Goal: Transaction & Acquisition: Purchase product/service

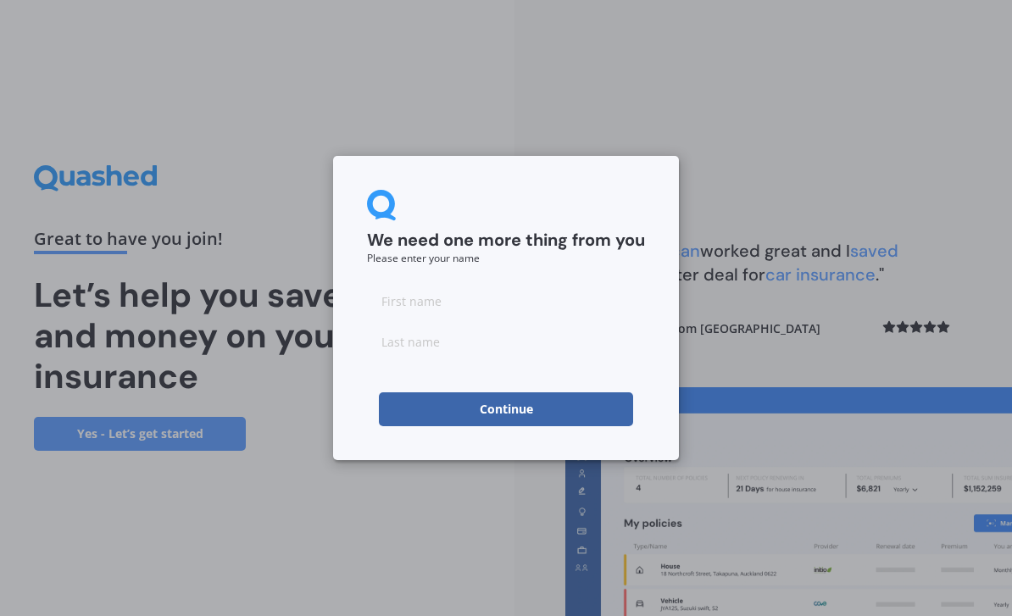
click at [541, 296] on input at bounding box center [506, 301] width 278 height 34
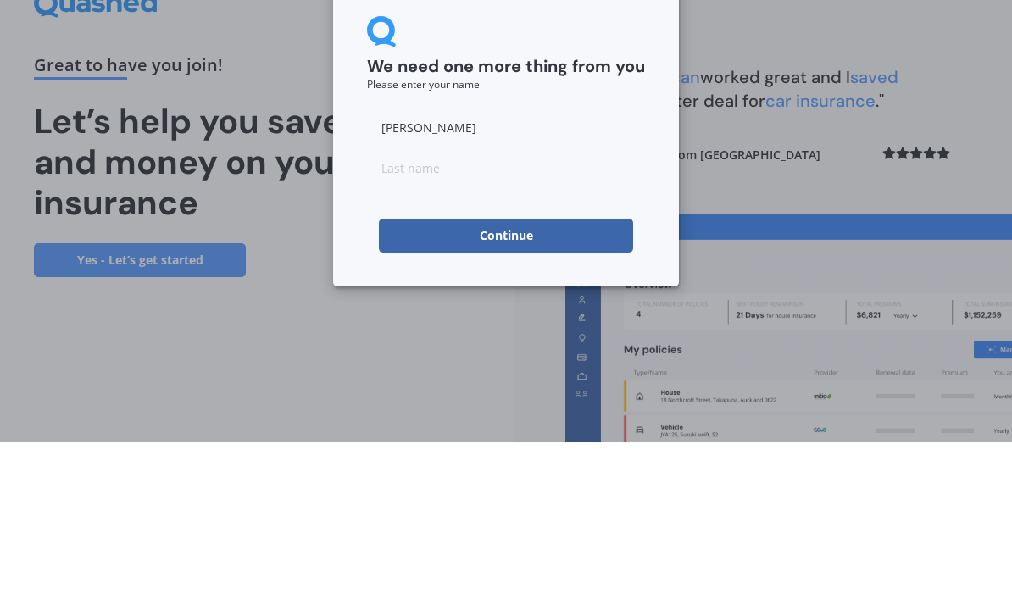
type input "[PERSON_NAME]"
click at [585, 324] on input at bounding box center [506, 341] width 278 height 34
type input "Ratapu"
click at [590, 392] on button "Continue" at bounding box center [506, 409] width 254 height 34
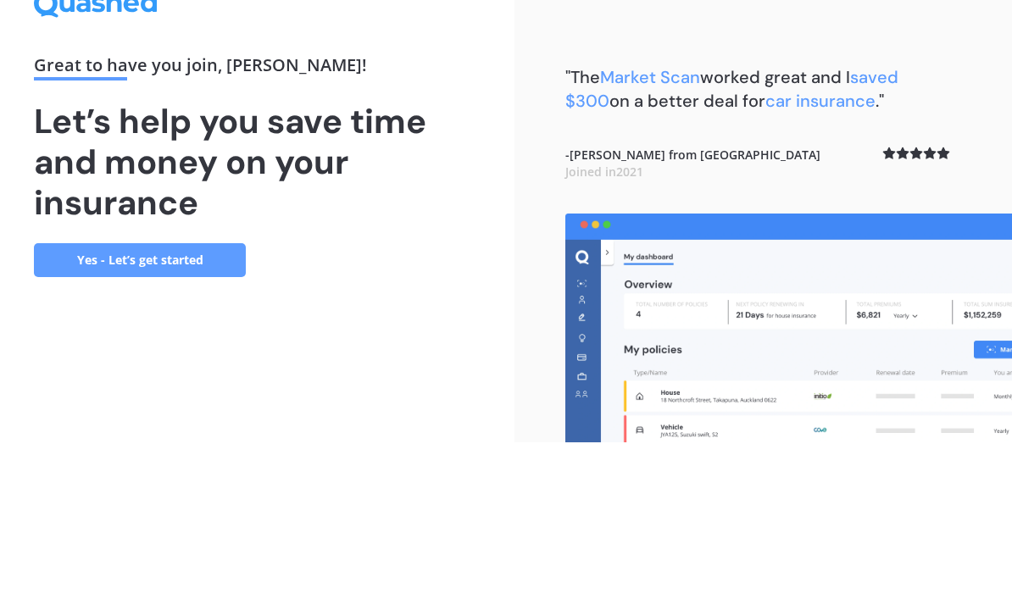
scroll to position [54, 0]
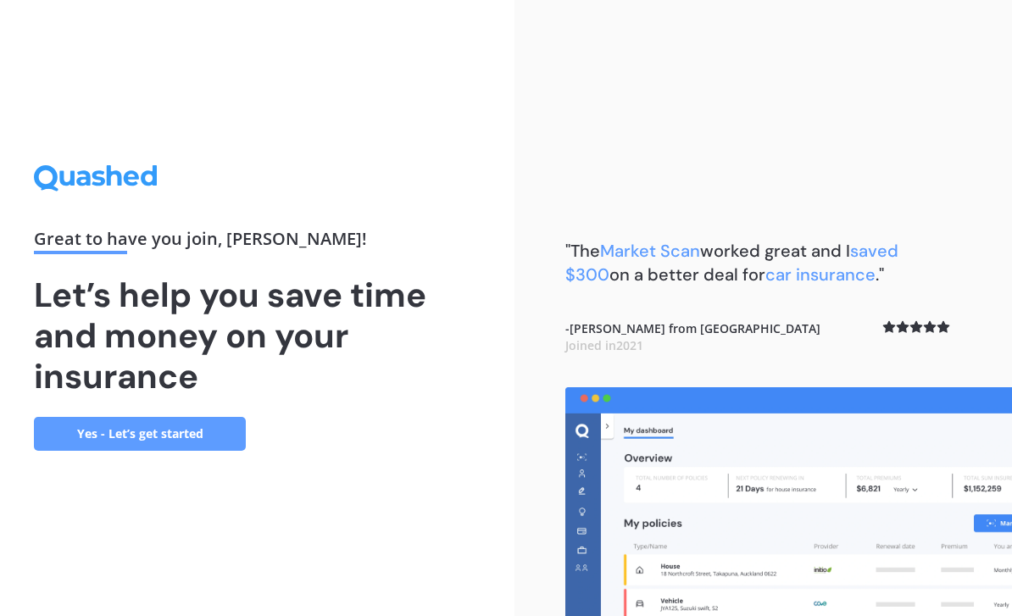
click at [98, 417] on link "Yes - Let’s get started" at bounding box center [140, 434] width 212 height 34
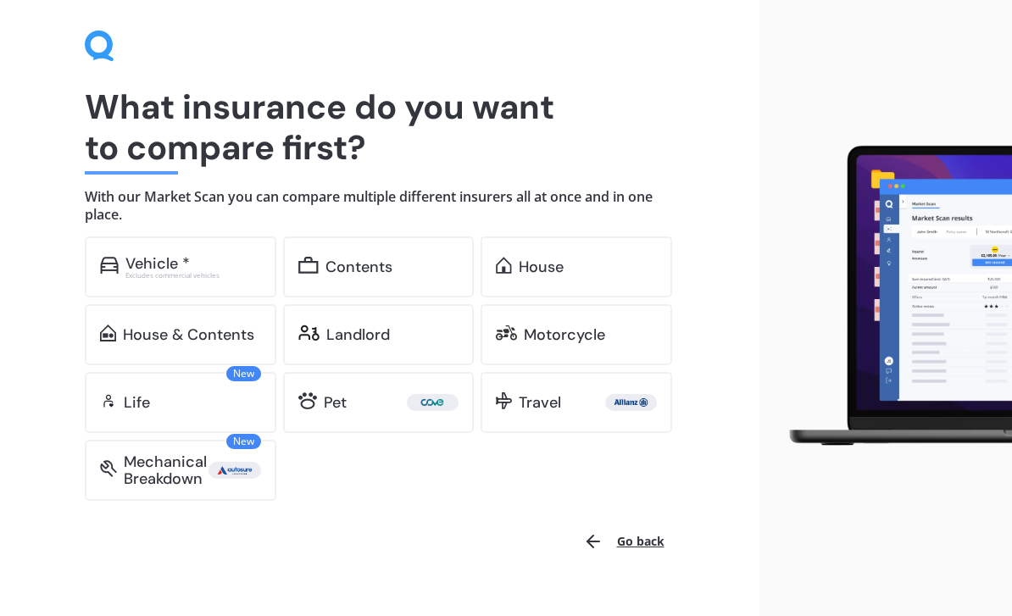
click at [606, 263] on div "House" at bounding box center [586, 266] width 137 height 17
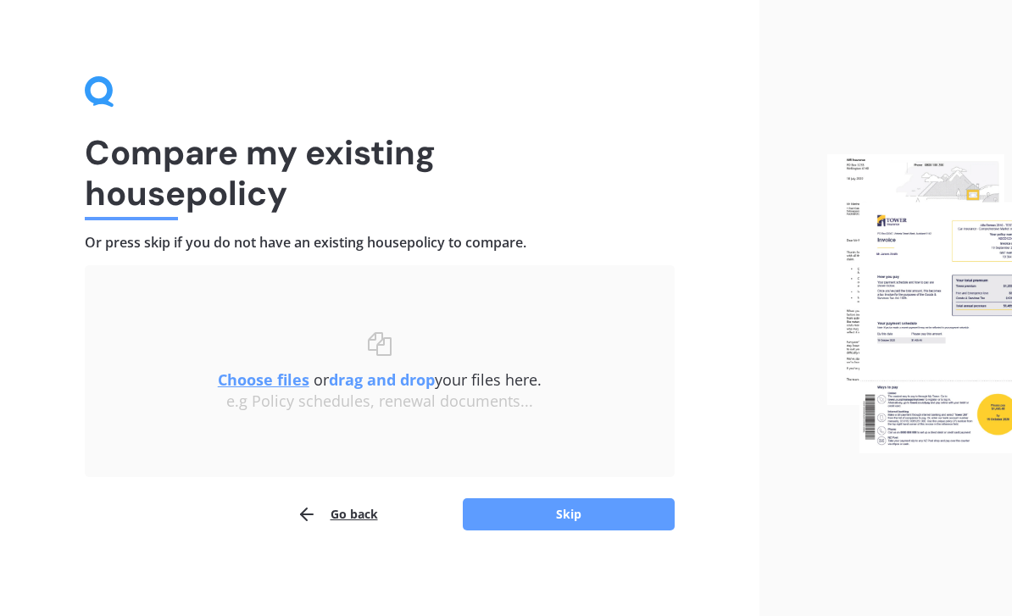
scroll to position [8, 0]
click at [640, 512] on button "Skip" at bounding box center [569, 515] width 212 height 32
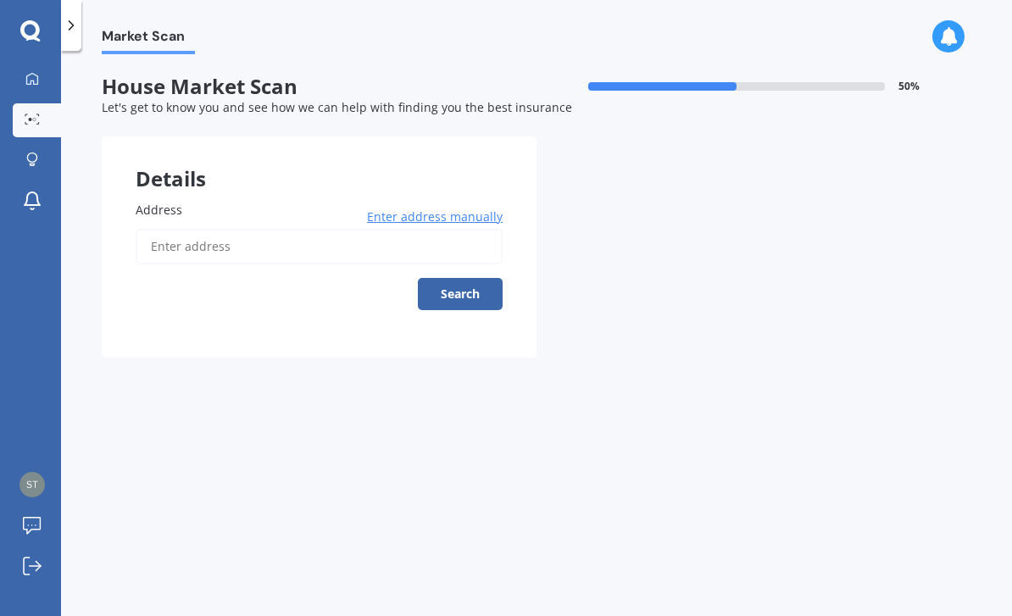
click at [179, 237] on input "Address" at bounding box center [319, 247] width 367 height 36
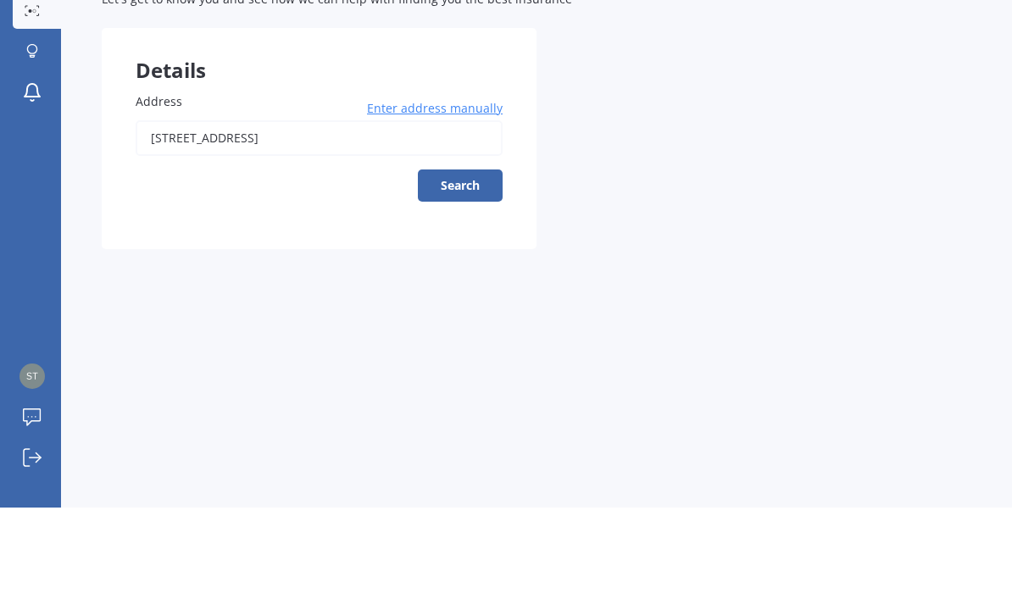
scroll to position [54, 0]
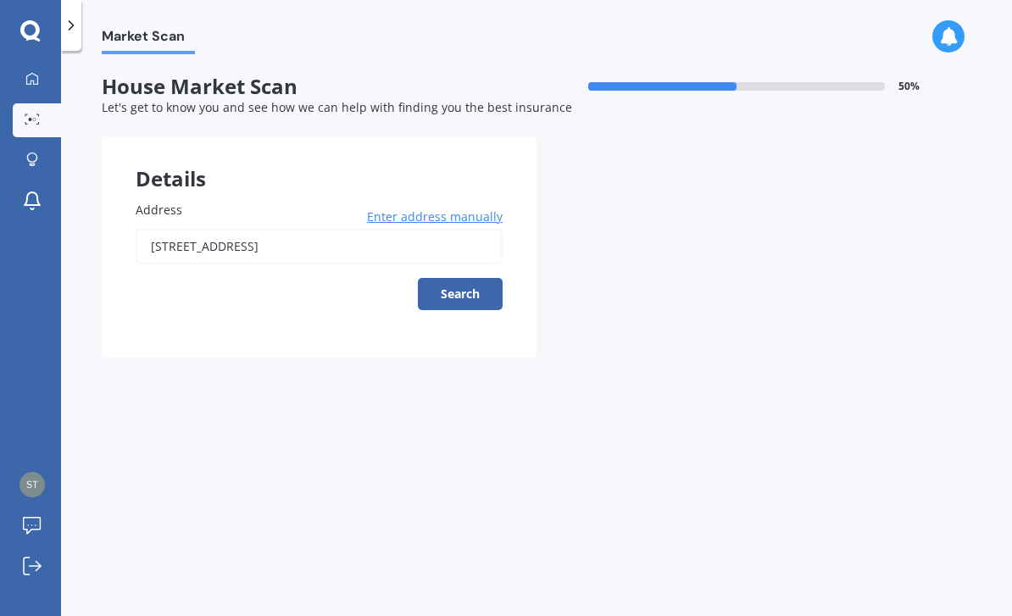
type input "[STREET_ADDRESS]"
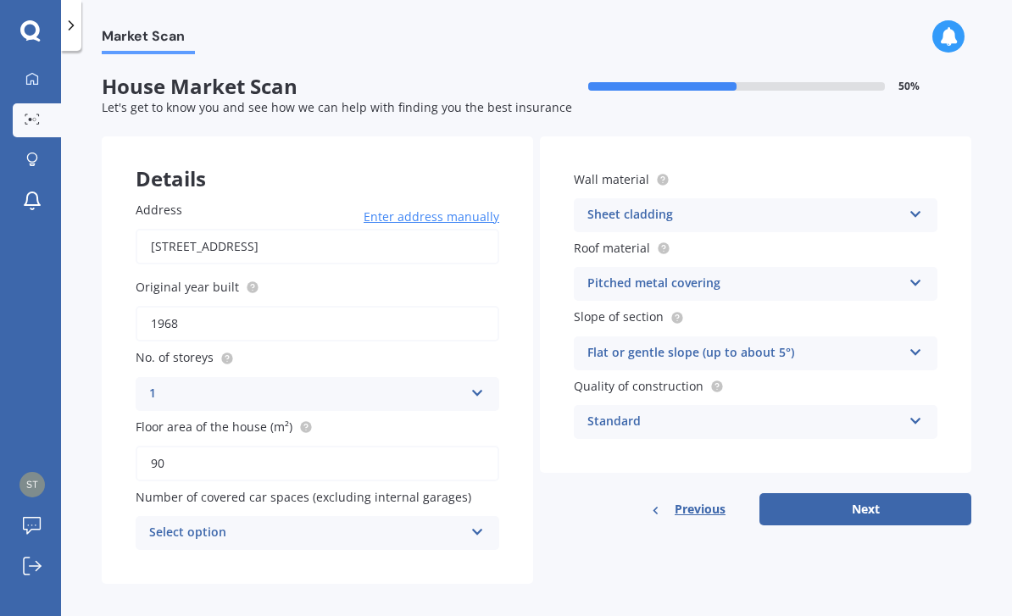
click at [838, 493] on button "Next" at bounding box center [865, 509] width 212 height 32
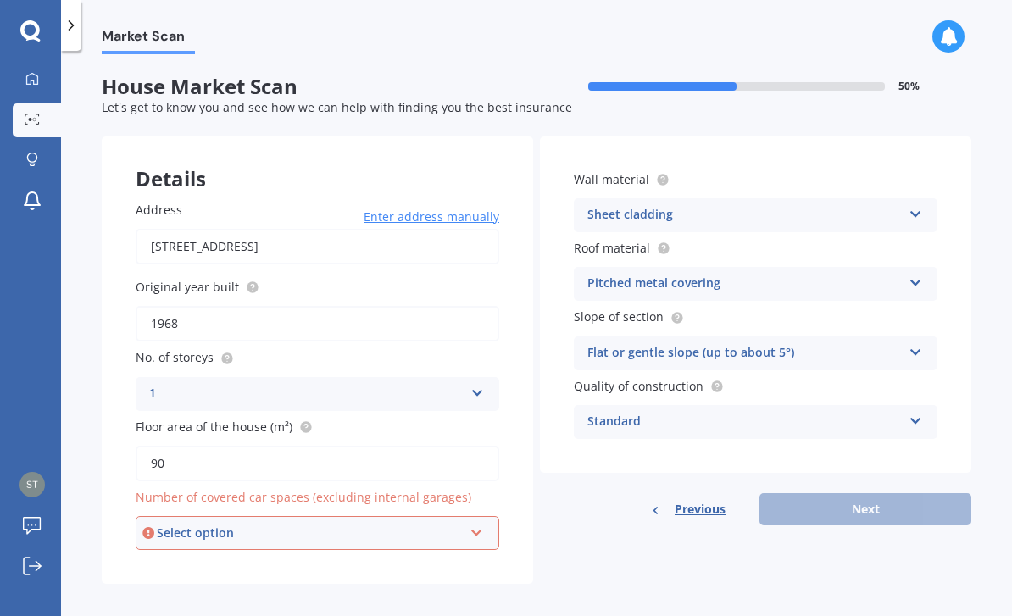
click at [470, 524] on icon at bounding box center [476, 530] width 14 height 12
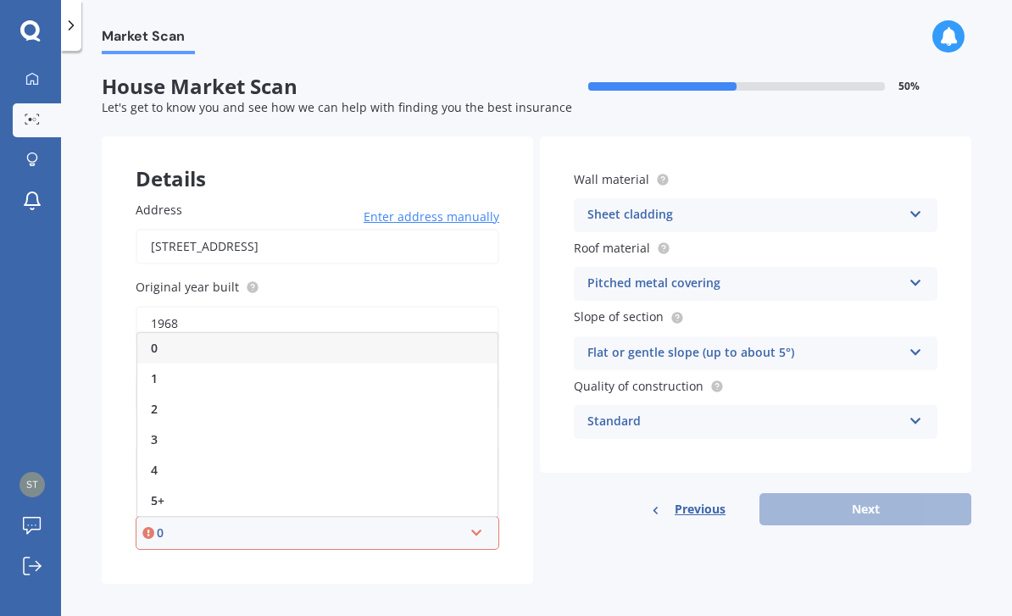
click at [159, 333] on div "0" at bounding box center [317, 348] width 360 height 30
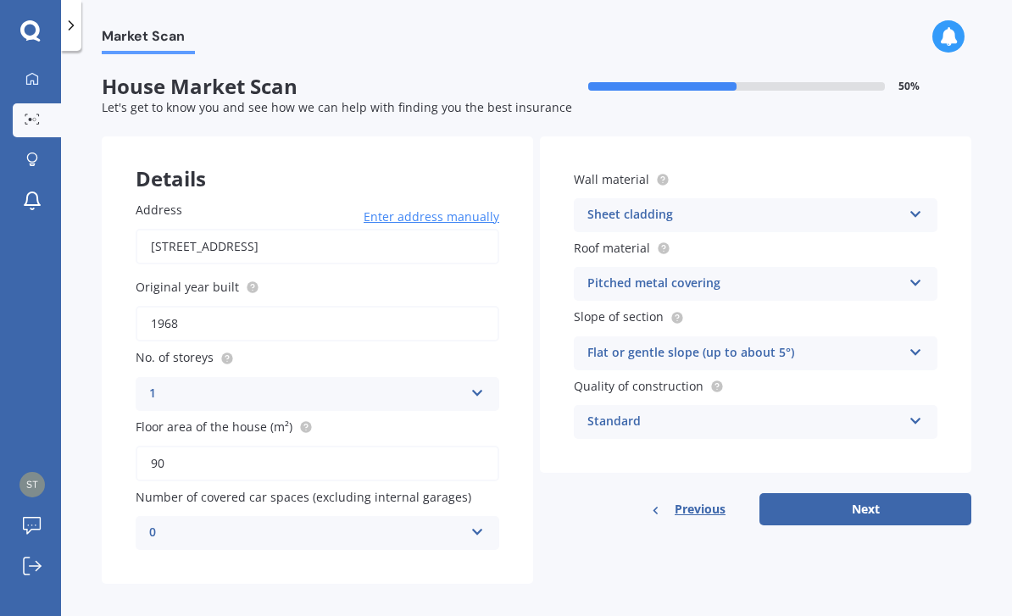
click at [834, 493] on button "Next" at bounding box center [865, 509] width 212 height 32
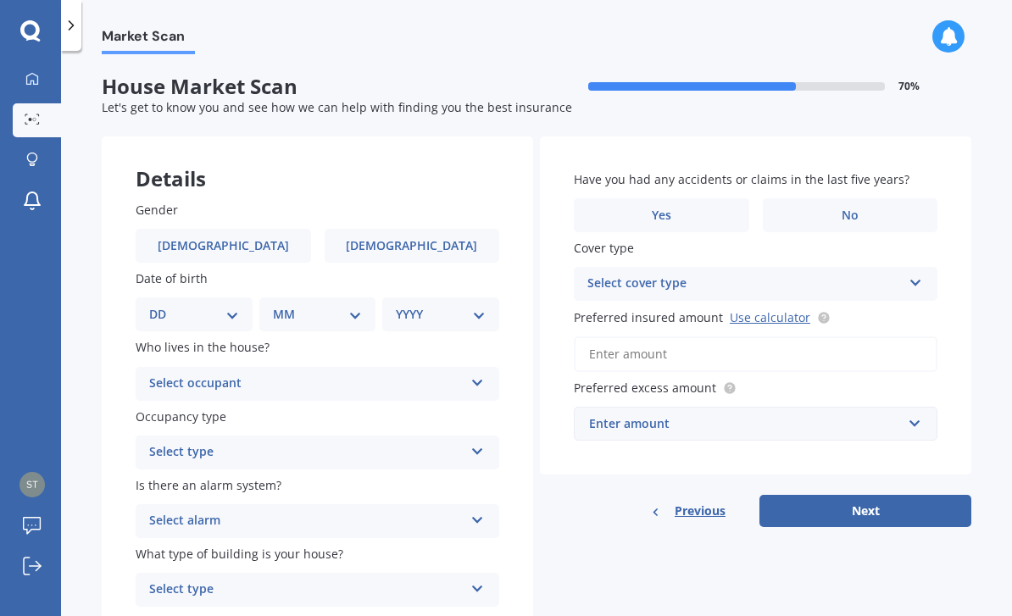
click at [391, 239] on span "[DEMOGRAPHIC_DATA]" at bounding box center [411, 246] width 131 height 14
click at [0, 0] on input "[DEMOGRAPHIC_DATA]" at bounding box center [0, 0] width 0 height 0
click at [191, 305] on select "DD 01 02 03 04 05 06 07 08 09 10 11 12 13 14 15 16 17 18 19 20 21 22 23 24 25 2…" at bounding box center [194, 314] width 90 height 19
select select "10"
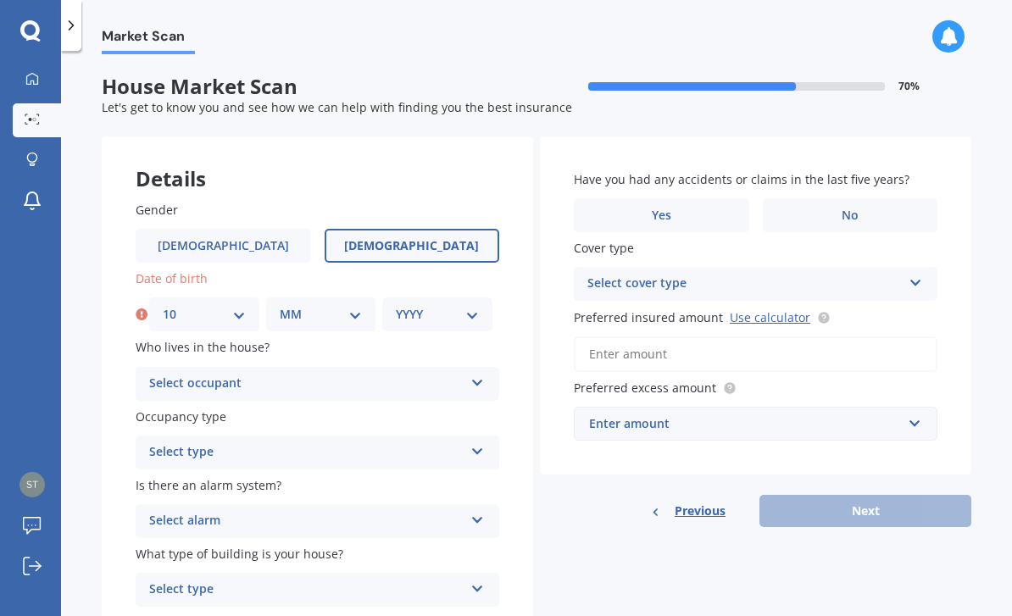
click at [344, 305] on select "MM 01 02 03 04 05 06 07 08 09 10 11 12" at bounding box center [321, 314] width 83 height 19
select select "03"
click at [479, 305] on select "YYYY 2009 2008 2007 2006 2005 2004 2003 2002 2001 2000 1999 1998 1997 1996 1995…" at bounding box center [437, 314] width 83 height 19
click at [465, 305] on select "YYYY 2009 2008 2007 2006 2005 2004 2003 2002 2001 2000 1999 1998 1997 1996 1995…" at bounding box center [437, 314] width 83 height 19
select select "1982"
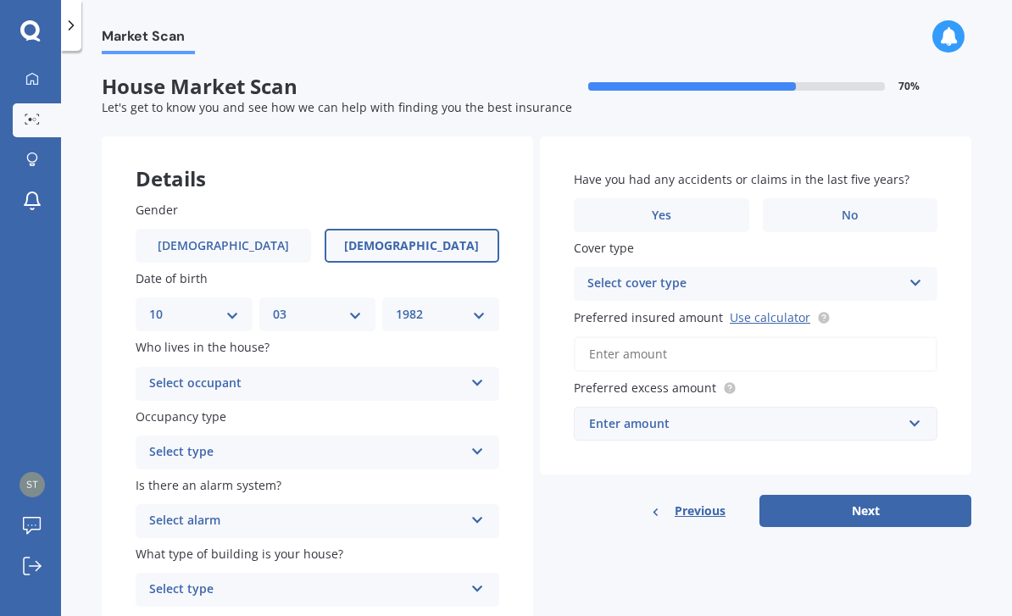
click at [480, 374] on icon at bounding box center [477, 380] width 14 height 12
click at [168, 408] on span "Owner" at bounding box center [169, 416] width 38 height 16
click at [480, 442] on icon at bounding box center [477, 448] width 14 height 12
click at [452, 470] on div "Permanent" at bounding box center [317, 485] width 362 height 30
click at [479, 511] on icon at bounding box center [477, 517] width 14 height 12
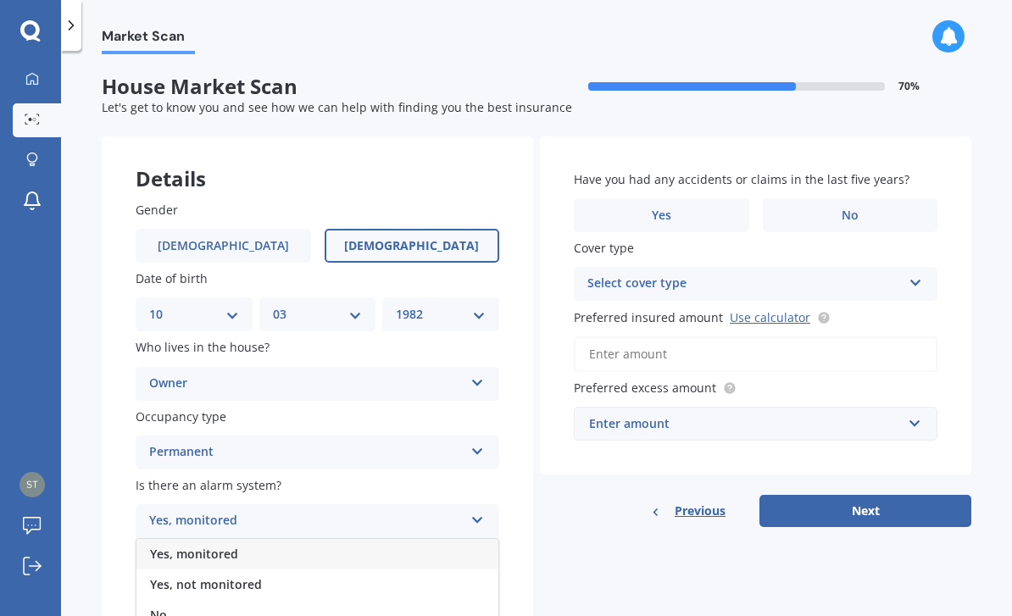
click at [396, 600] on div "No" at bounding box center [317, 615] width 362 height 30
click at [477, 579] on icon at bounding box center [477, 585] width 14 height 12
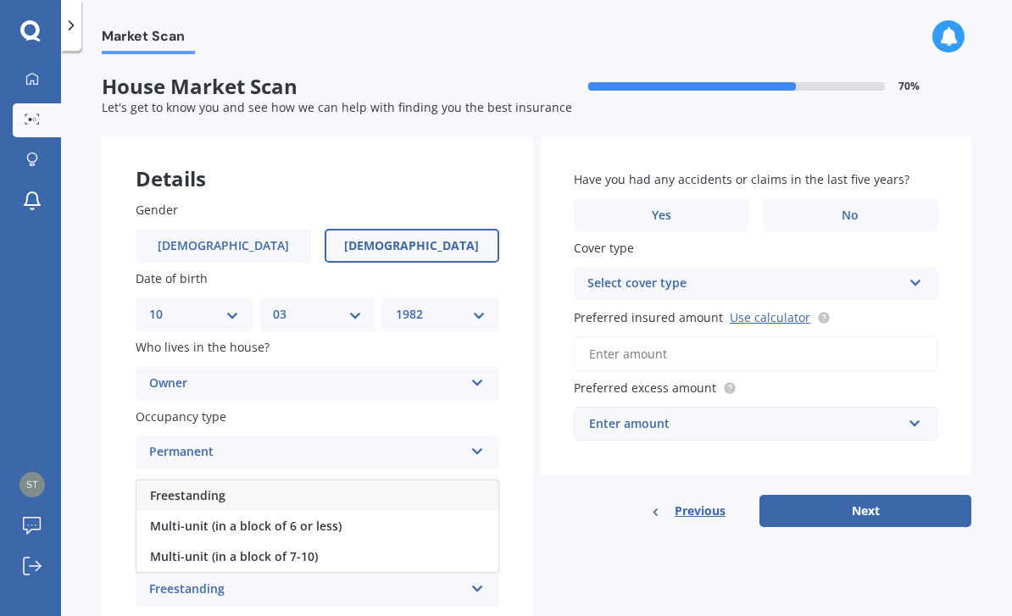
click at [464, 480] on div "Freestanding" at bounding box center [317, 495] width 362 height 30
click at [871, 198] on label "No" at bounding box center [849, 215] width 175 height 34
click at [0, 0] on input "No" at bounding box center [0, 0] width 0 height 0
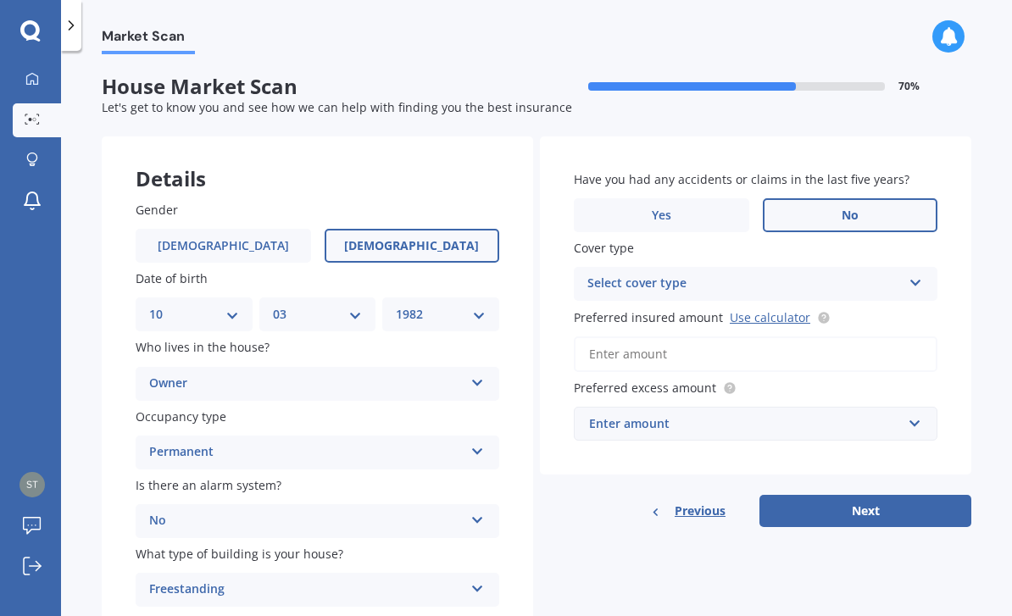
click at [911, 274] on icon at bounding box center [915, 280] width 14 height 12
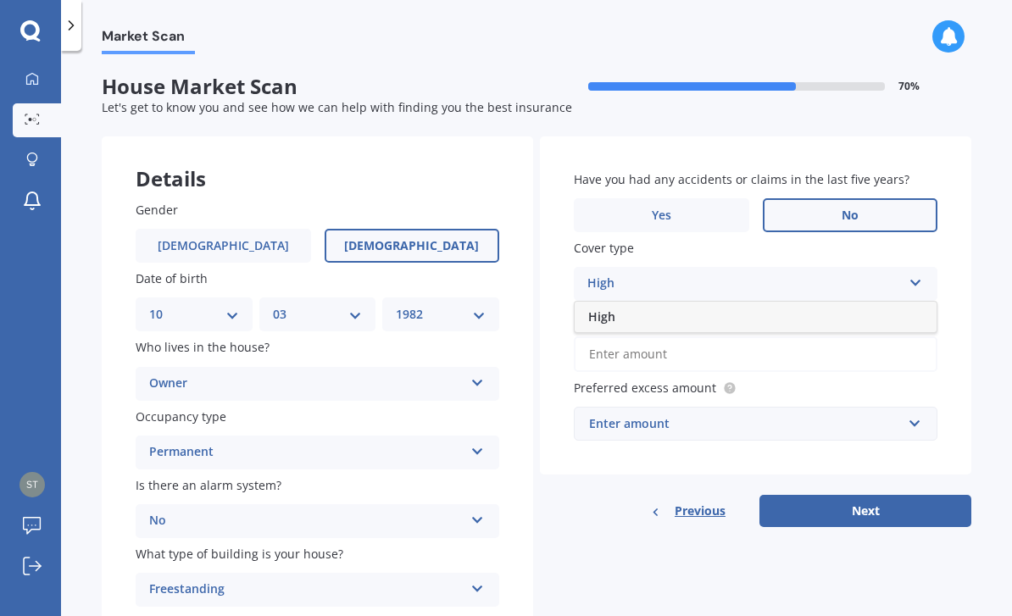
click at [876, 302] on div "High" at bounding box center [755, 317] width 362 height 30
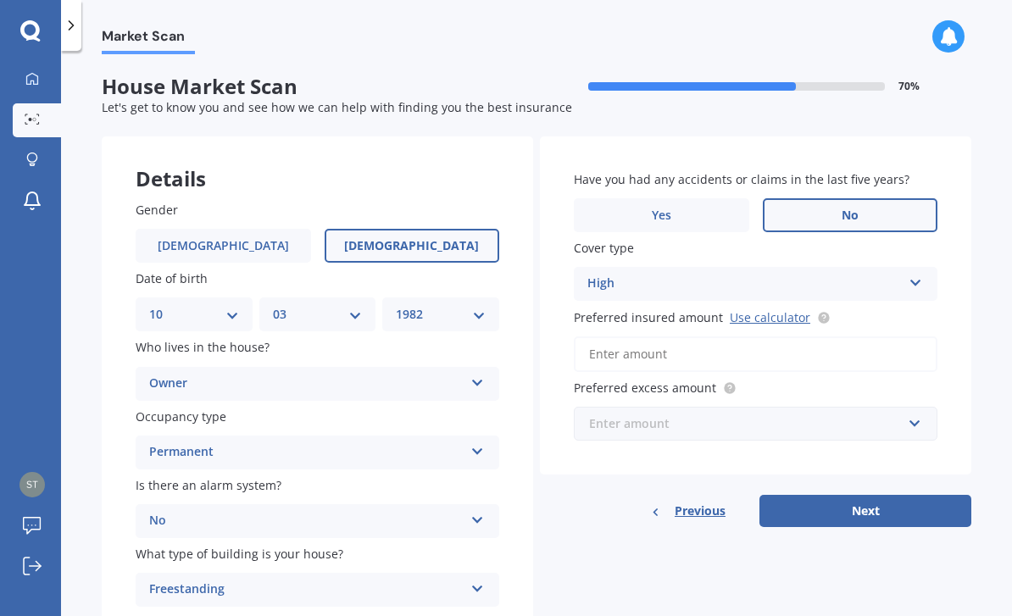
click at [906, 407] on input "text" at bounding box center [749, 423] width 348 height 32
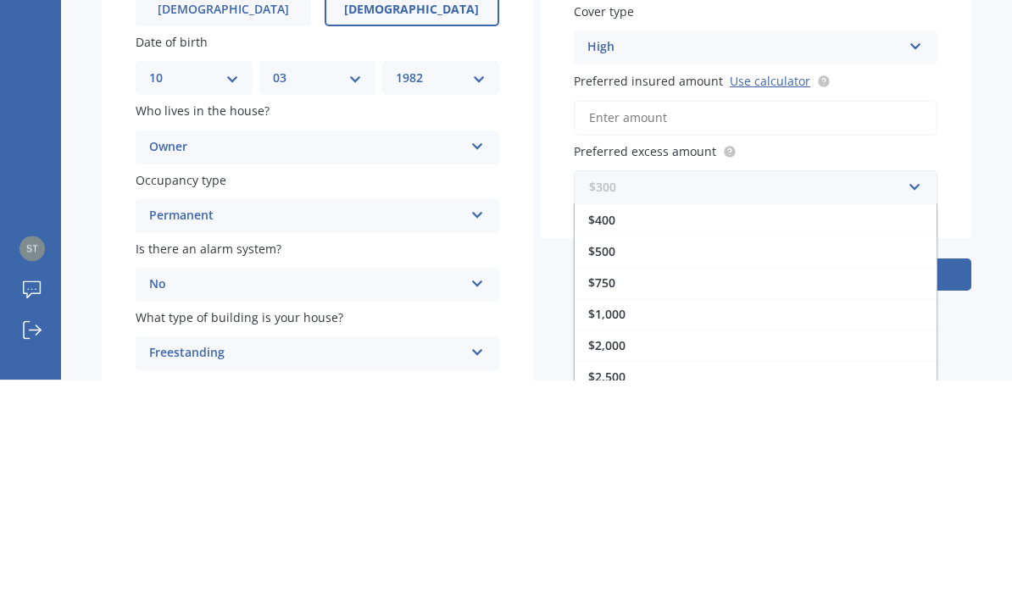
scroll to position [30, 0]
click at [779, 503] on div "$750" at bounding box center [755, 518] width 362 height 31
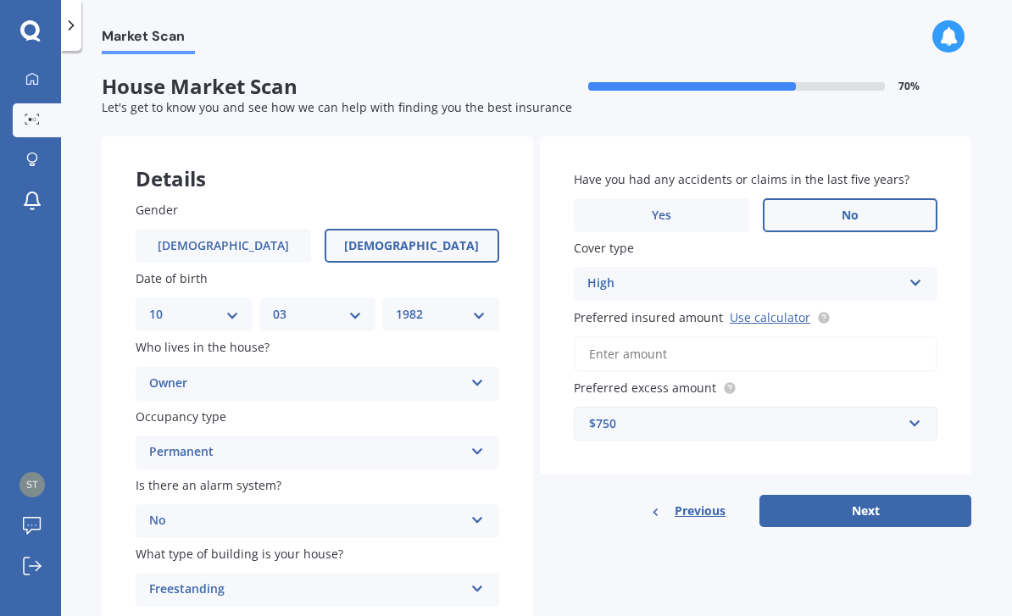
click at [860, 495] on button "Next" at bounding box center [865, 511] width 212 height 32
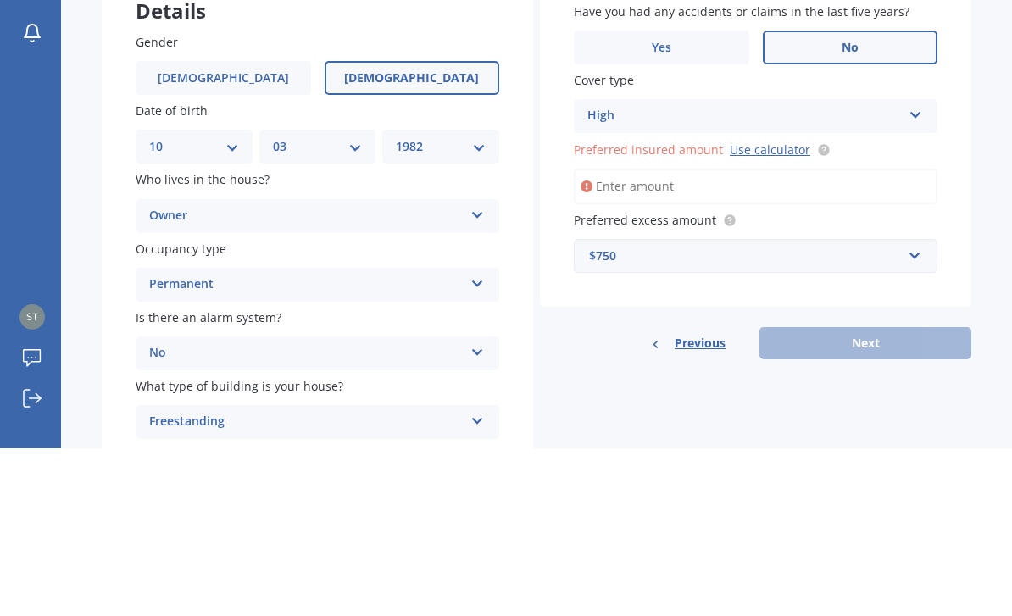
click at [852, 336] on input "Preferred insured amount Use calculator" at bounding box center [755, 354] width 363 height 36
click at [958, 136] on div "Have you had any accidents or claims in the last five years? Yes No Cover type …" at bounding box center [755, 305] width 431 height 338
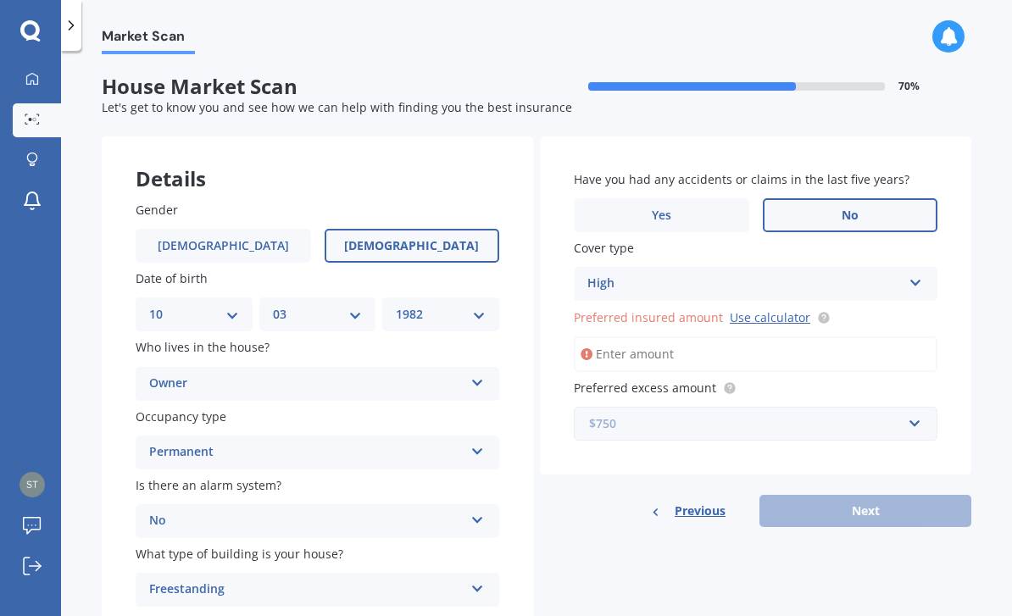
click at [909, 407] on input "text" at bounding box center [749, 423] width 348 height 32
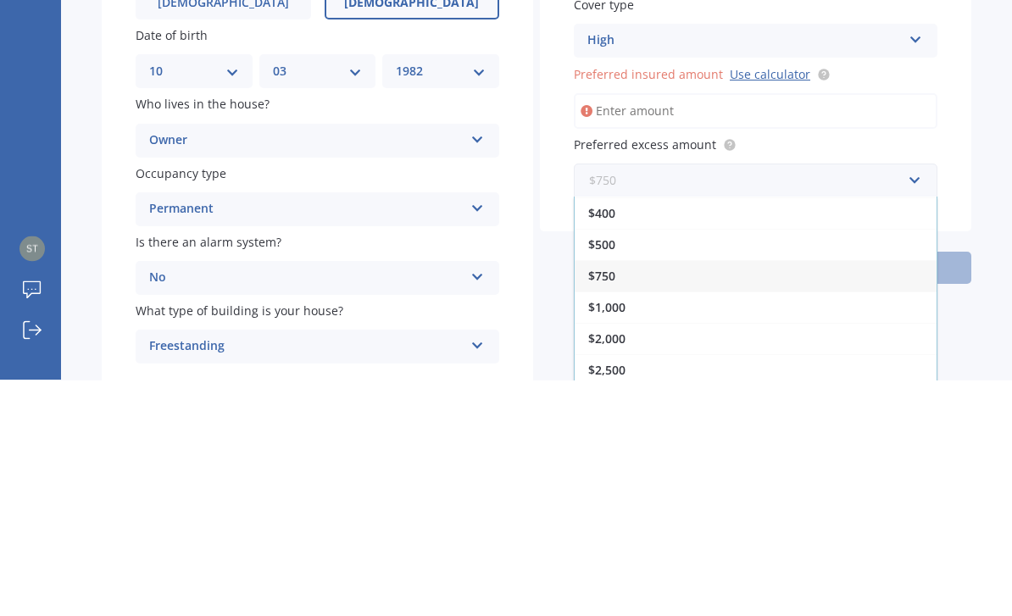
scroll to position [5, 0]
click at [638, 529] on div "$1,000" at bounding box center [755, 544] width 362 height 31
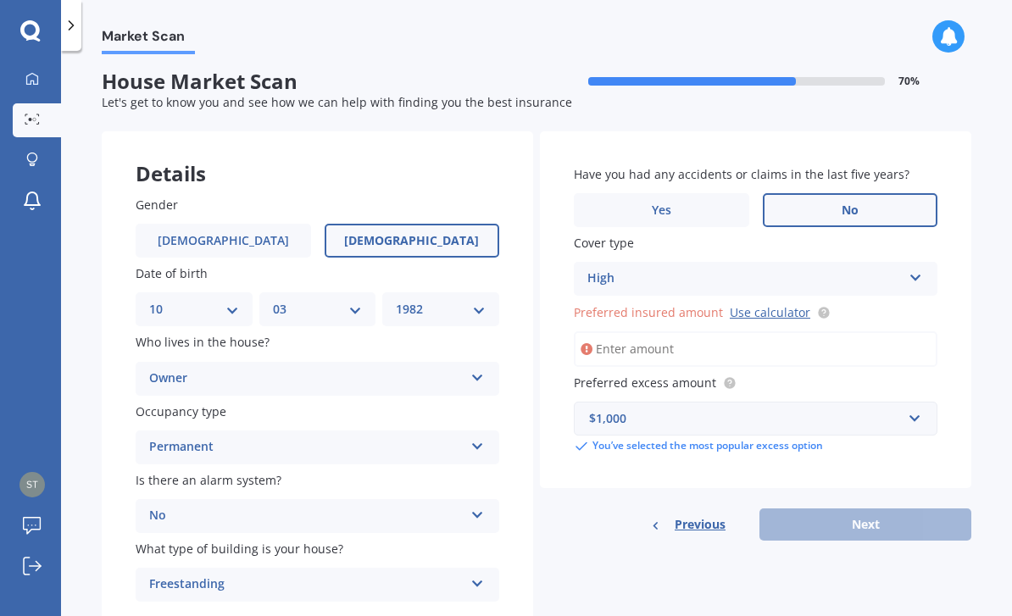
click at [892, 331] on input "Preferred insured amount Use calculator" at bounding box center [755, 349] width 363 height 36
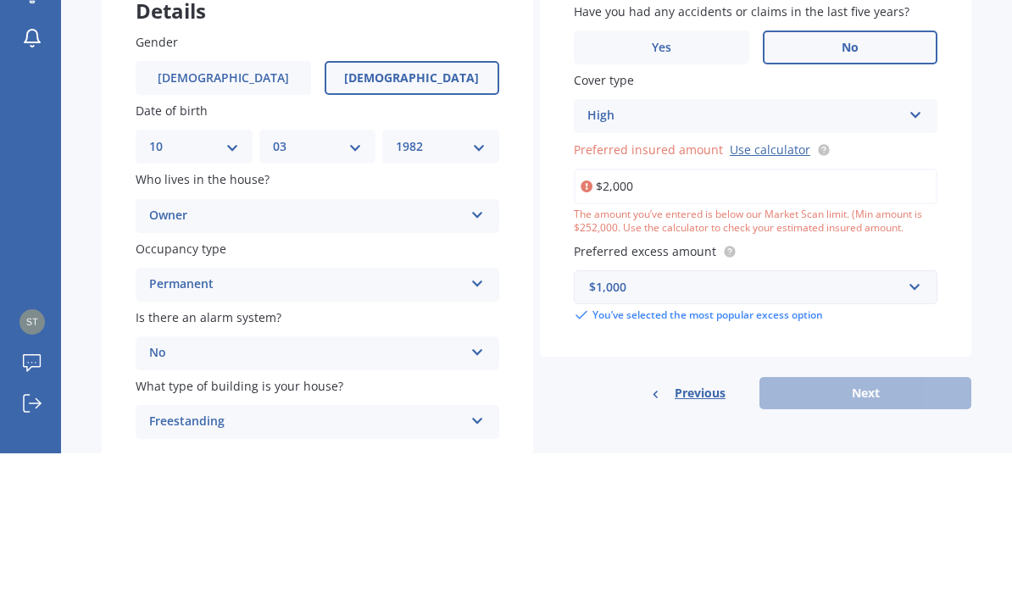
click at [993, 219] on div "Market Scan House Market Scan 70 % Let's get to know you and see how we can hel…" at bounding box center [536, 336] width 951 height 565
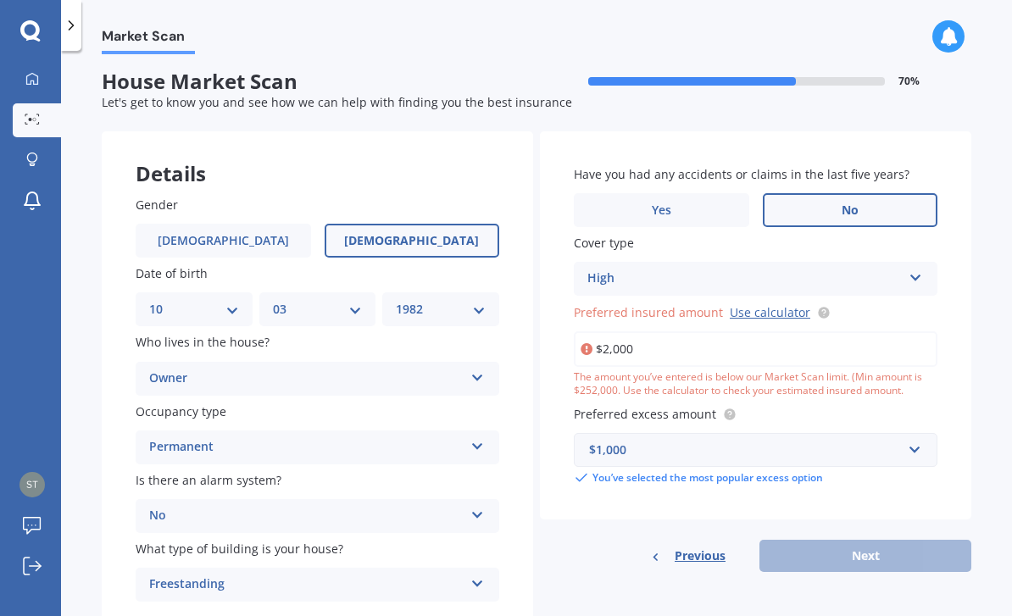
click at [828, 331] on input "$2,000" at bounding box center [755, 349] width 363 height 36
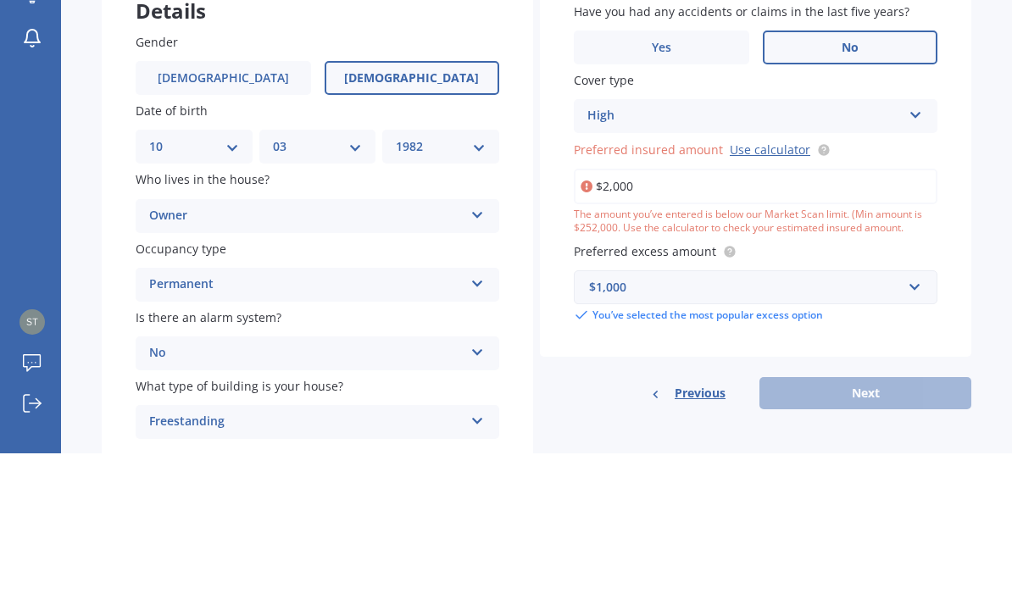
click at [866, 331] on input "$2,000" at bounding box center [755, 349] width 363 height 36
type input "$2"
type input "$320,000"
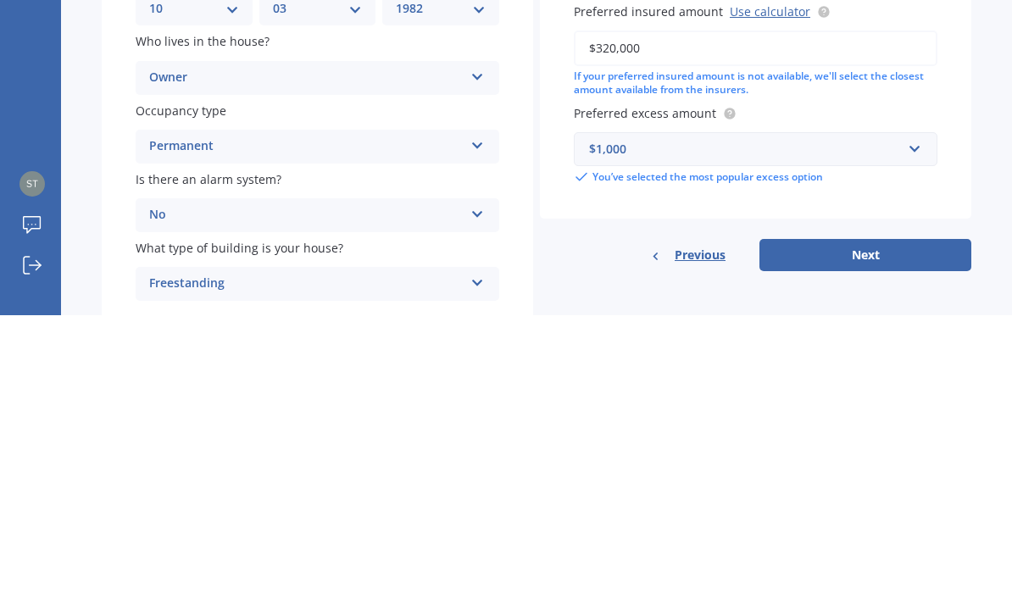
click at [907, 540] on button "Next" at bounding box center [865, 556] width 212 height 32
select select "10"
select select "03"
select select "1982"
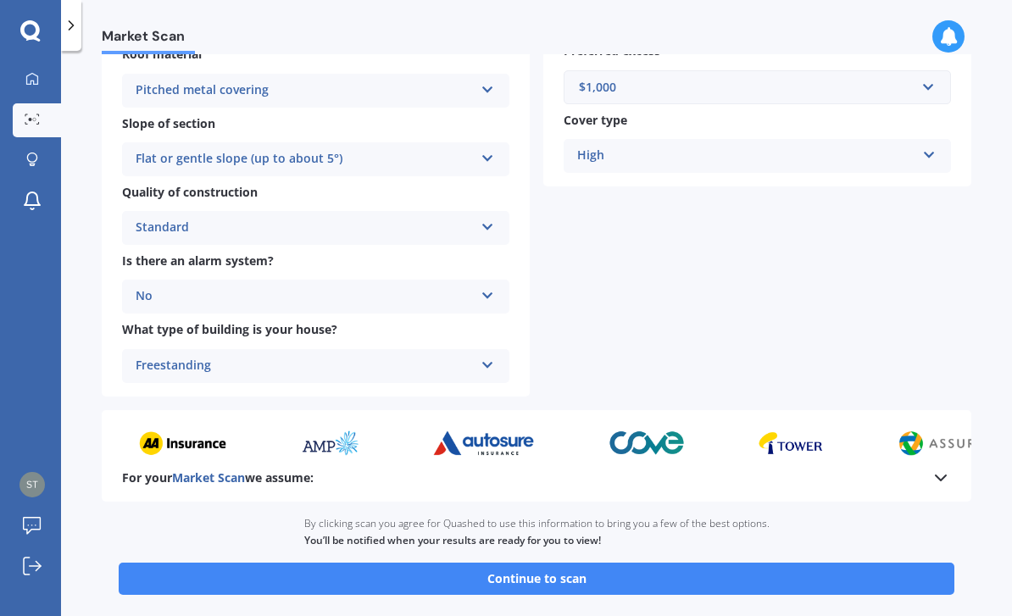
scroll to position [524, 0]
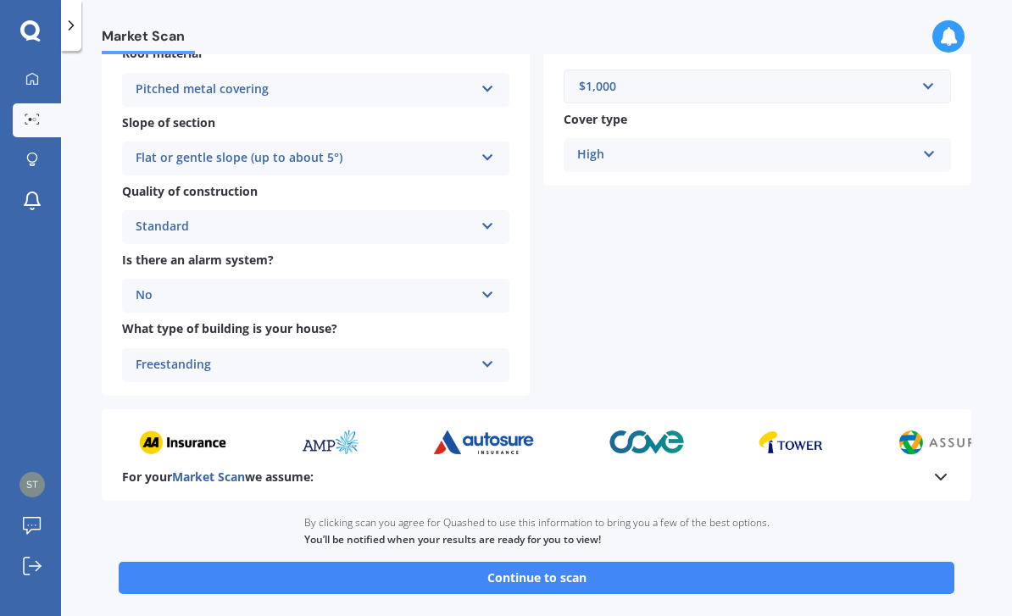
click at [635, 562] on button "Continue to scan" at bounding box center [536, 578] width 835 height 32
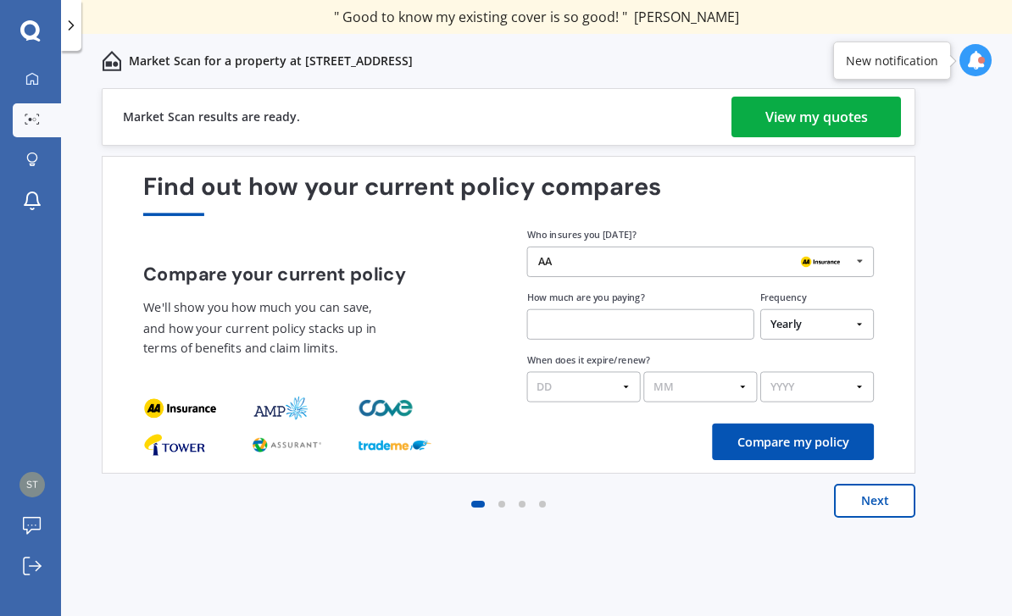
click at [842, 124] on div "View my quotes" at bounding box center [816, 117] width 103 height 41
